Goal: Information Seeking & Learning: Find specific fact

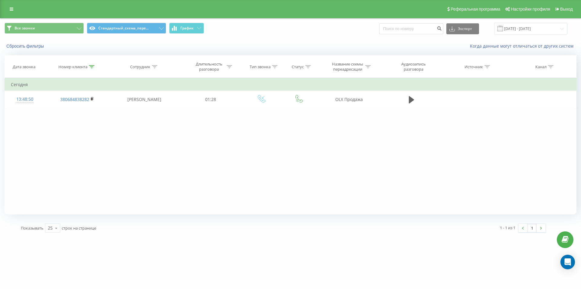
drag, startPoint x: 94, startPoint y: 66, endPoint x: 84, endPoint y: 83, distance: 19.4
click at [92, 68] on icon at bounding box center [91, 66] width 5 height 3
click at [66, 121] on button "Отмена" at bounding box center [64, 122] width 26 height 8
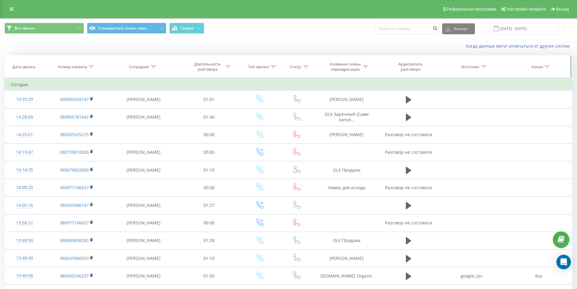
click at [364, 68] on icon at bounding box center [365, 66] width 5 height 3
drag, startPoint x: 342, startPoint y: 107, endPoint x: 341, endPoint y: 110, distance: 3.2
click at [342, 107] on input "text" at bounding box center [346, 110] width 53 height 11
paste input "Google my business"
type input "Google my business"
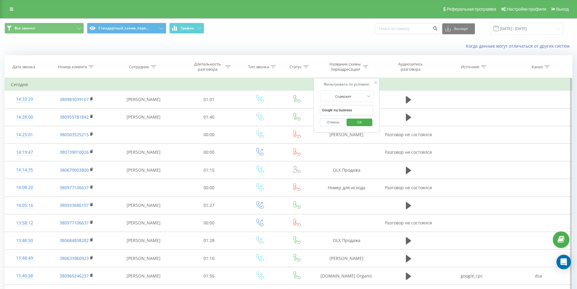
click button "OK" at bounding box center [359, 122] width 26 height 8
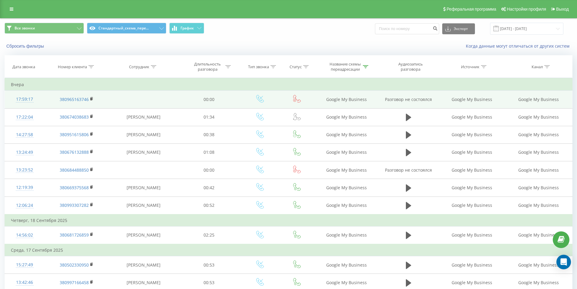
click at [28, 96] on div "17:59:17" at bounding box center [24, 99] width 27 height 12
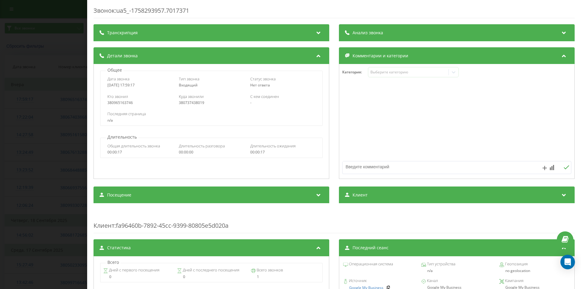
click at [193, 103] on div "380737438019" at bounding box center [211, 103] width 65 height 4
copy div "380737438019"
click at [25, 108] on div "Звонок : ua5_-1758293957.7017371 Транскрипция Для анализа AI будущих звонков на…" at bounding box center [290, 144] width 581 height 289
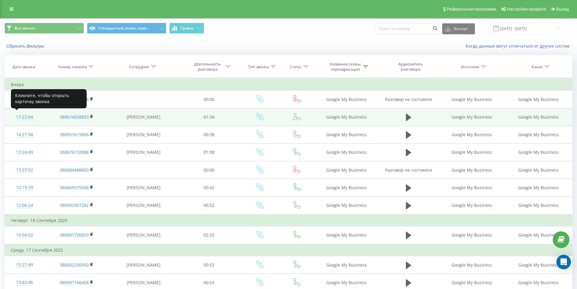
click at [27, 117] on div "17:22:04" at bounding box center [24, 117] width 27 height 12
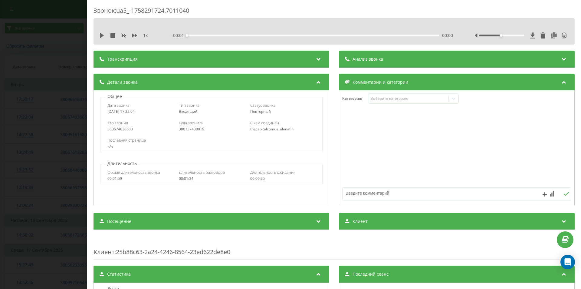
click at [46, 167] on div "Звонок : ua5_-1758291724.7011040 1 x - 00:01 00:00 00:00 Транскрипция Для анали…" at bounding box center [290, 144] width 581 height 289
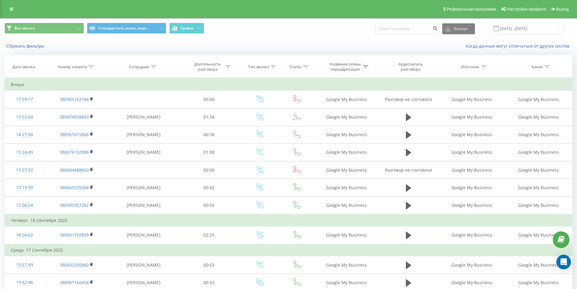
drag, startPoint x: 124, startPoint y: 55, endPoint x: 136, endPoint y: 49, distance: 12.6
click at [366, 67] on icon at bounding box center [365, 66] width 5 height 3
click at [338, 120] on button "Отмена" at bounding box center [333, 122] width 26 height 8
